Goal: Information Seeking & Learning: Learn about a topic

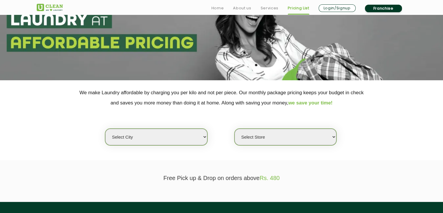
scroll to position [58, 0]
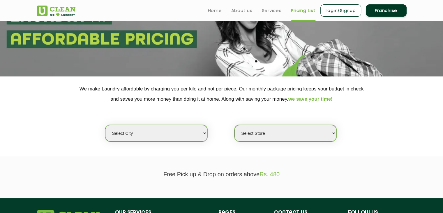
click at [194, 140] on select "Select city [GEOGRAPHIC_DATA] [GEOGRAPHIC_DATA] [GEOGRAPHIC_DATA] [GEOGRAPHIC_D…" at bounding box center [156, 133] width 102 height 17
click at [194, 137] on select "Select city [GEOGRAPHIC_DATA] [GEOGRAPHIC_DATA] [GEOGRAPHIC_DATA] [GEOGRAPHIC_D…" at bounding box center [156, 133] width 102 height 17
select select "135"
click at [105, 125] on select "Select city [GEOGRAPHIC_DATA] [GEOGRAPHIC_DATA] [GEOGRAPHIC_DATA] [GEOGRAPHIC_D…" at bounding box center [156, 133] width 102 height 17
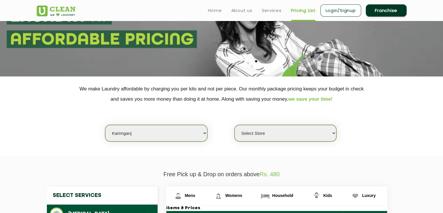
click at [262, 130] on select "Select Store UClean Karimganj" at bounding box center [286, 133] width 102 height 17
select select "384"
click at [235, 125] on select "Select Store UClean Karimganj" at bounding box center [286, 133] width 102 height 17
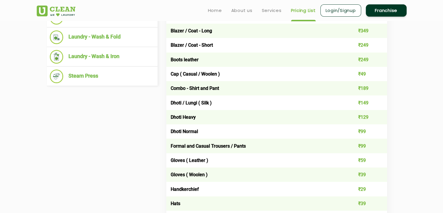
scroll to position [146, 0]
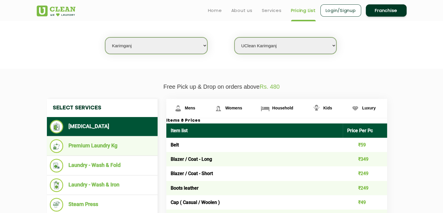
click at [81, 141] on li "Premium Laundry Kg" at bounding box center [102, 146] width 105 height 14
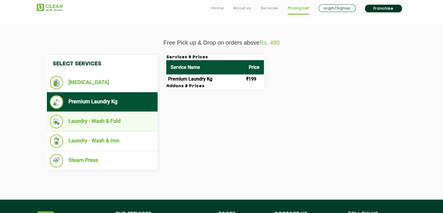
scroll to position [204, 0]
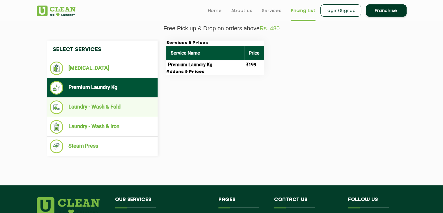
click at [79, 104] on li "Laundry - Wash & Fold" at bounding box center [102, 107] width 105 height 14
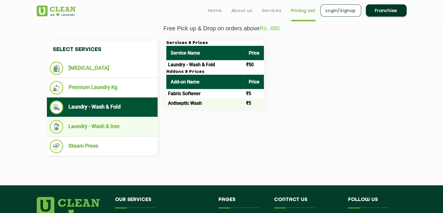
click at [105, 125] on li "Laundry - Wash & Iron" at bounding box center [102, 127] width 105 height 14
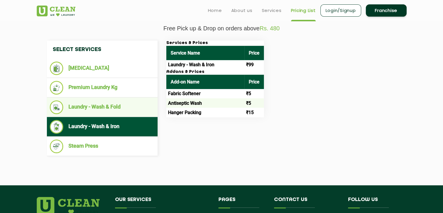
click at [111, 106] on li "Laundry - Wash & Fold" at bounding box center [102, 107] width 105 height 14
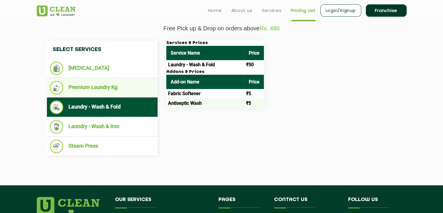
click at [104, 90] on li "Premium Laundry Kg" at bounding box center [102, 88] width 105 height 14
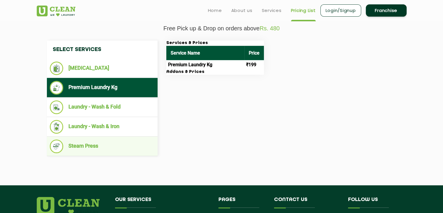
click at [101, 143] on li "Steam Press" at bounding box center [102, 146] width 105 height 14
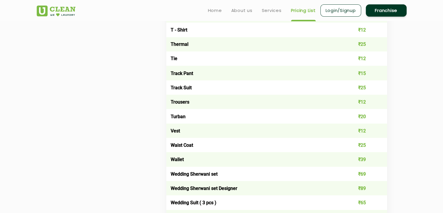
scroll to position [845, 0]
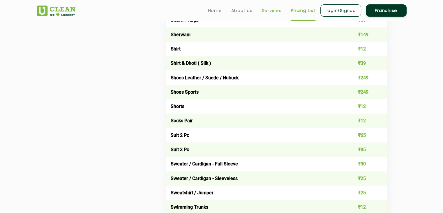
click at [269, 12] on link "Services" at bounding box center [272, 10] width 20 height 7
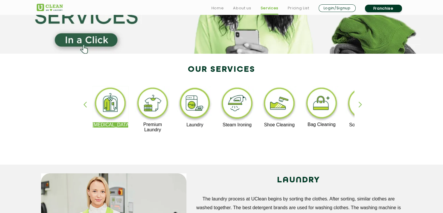
scroll to position [87, 0]
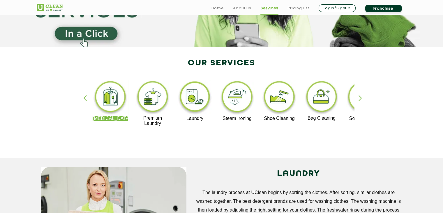
click at [360, 103] on div "button" at bounding box center [363, 103] width 9 height 16
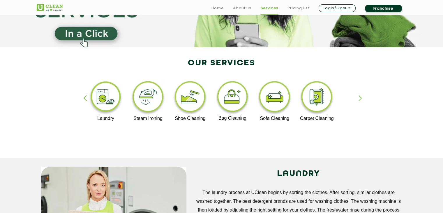
click at [360, 103] on div "button" at bounding box center [363, 103] width 9 height 16
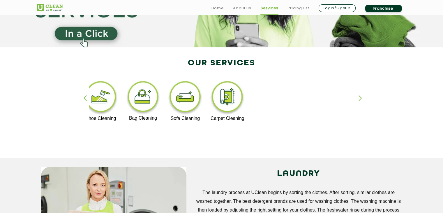
click at [221, 101] on img at bounding box center [228, 98] width 36 height 36
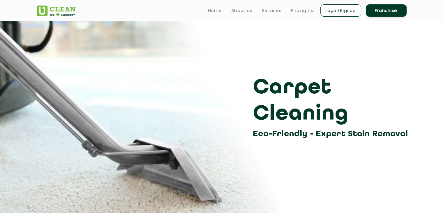
click at [222, 13] on ul "Home About us Services Pricing List Login/Signup Franchise" at bounding box center [304, 10] width 203 height 14
click at [214, 13] on link "Home" at bounding box center [215, 10] width 14 height 7
